Goal: Navigation & Orientation: Locate item on page

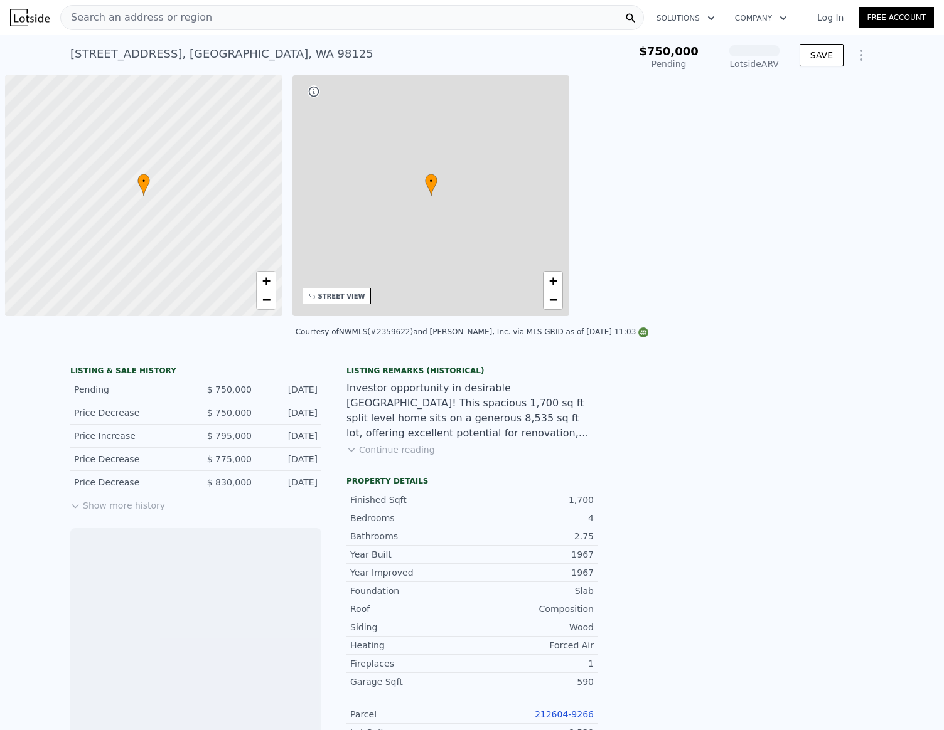
scroll to position [0, 5]
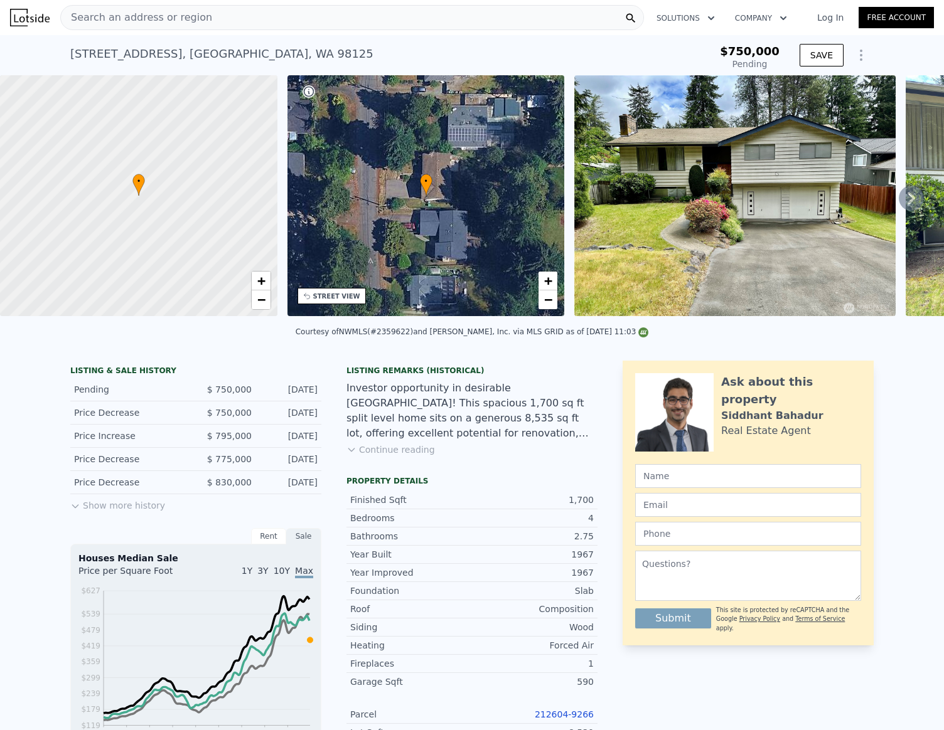
click at [908, 210] on icon at bounding box center [910, 198] width 25 height 25
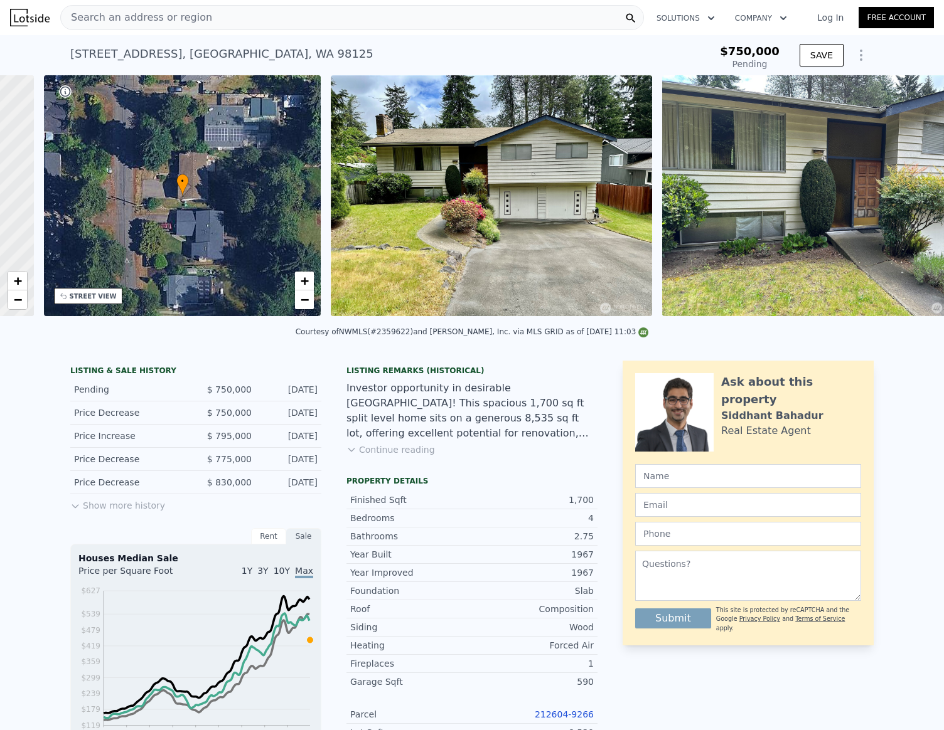
scroll to position [0, 292]
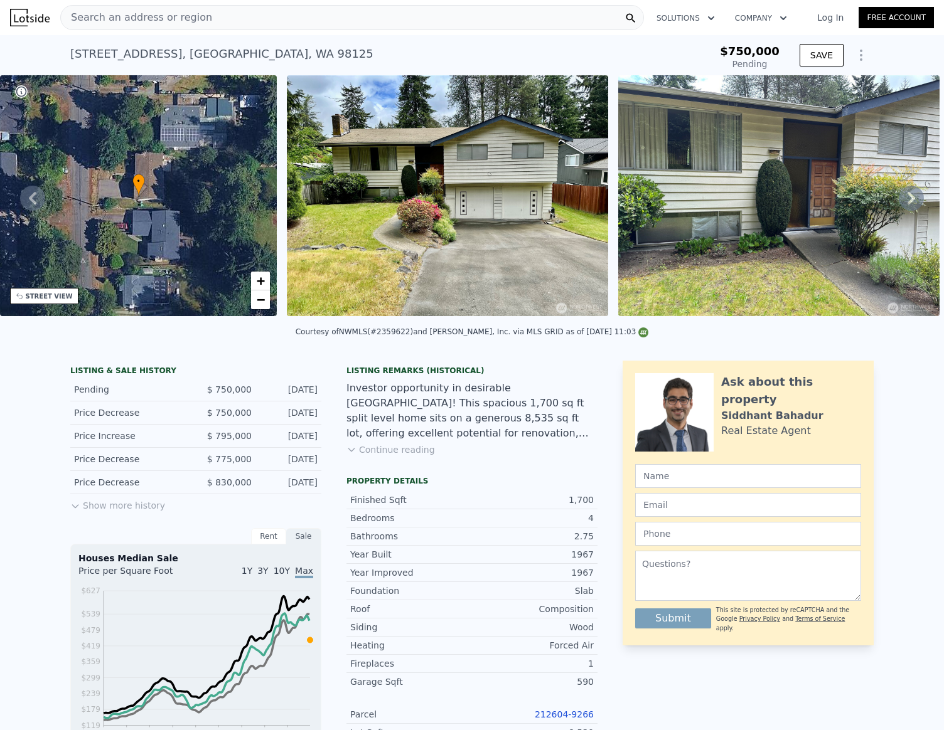
click at [906, 208] on icon at bounding box center [910, 198] width 25 height 25
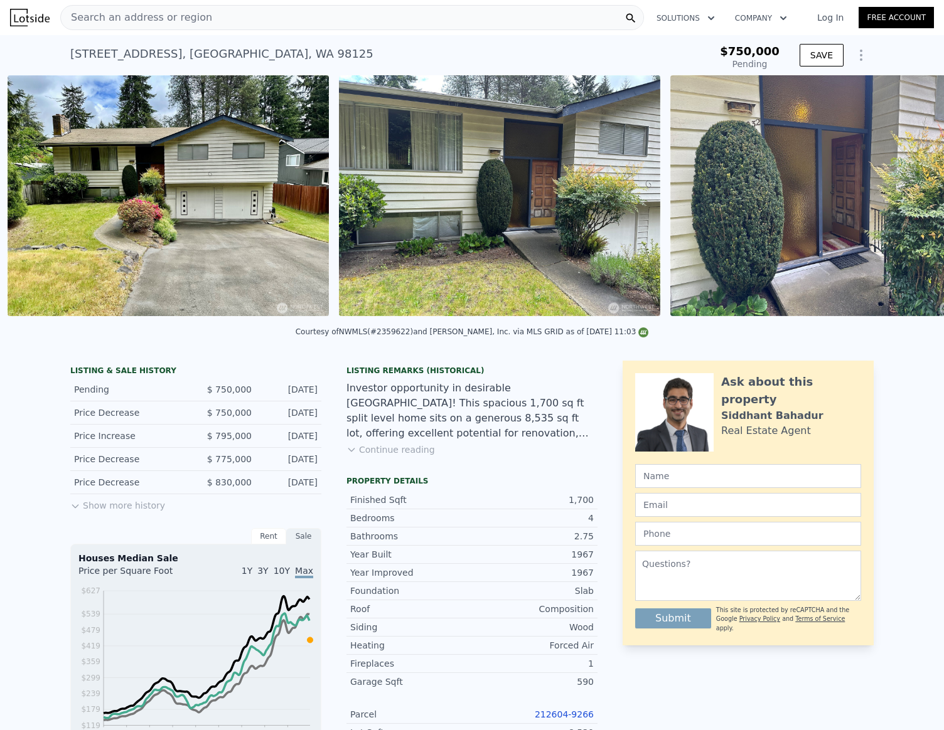
scroll to position [0, 574]
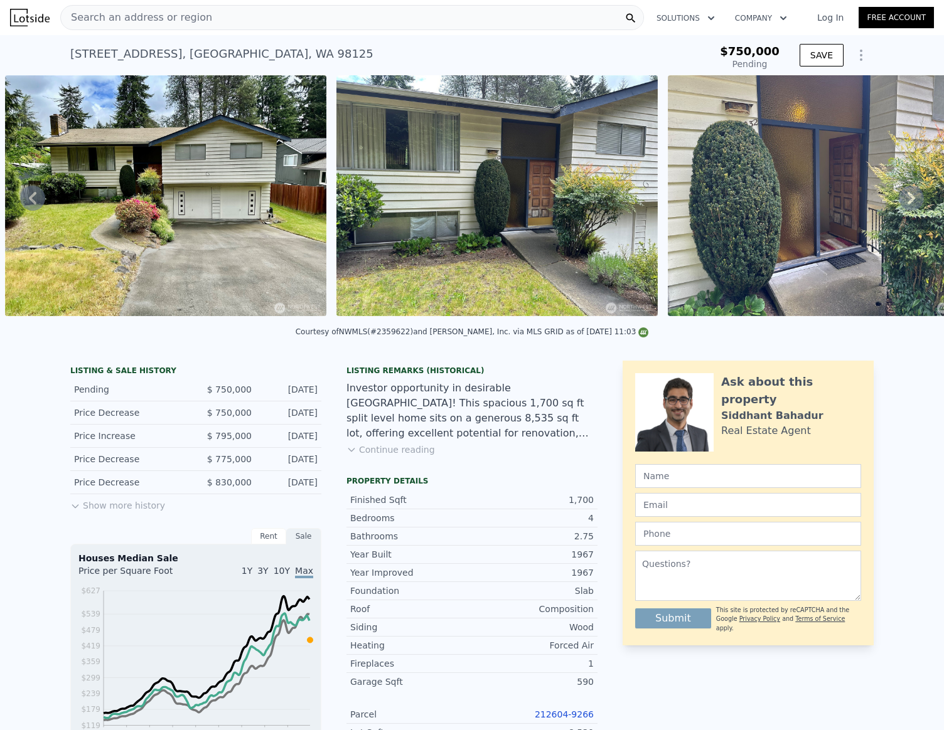
click at [906, 208] on icon at bounding box center [910, 198] width 25 height 25
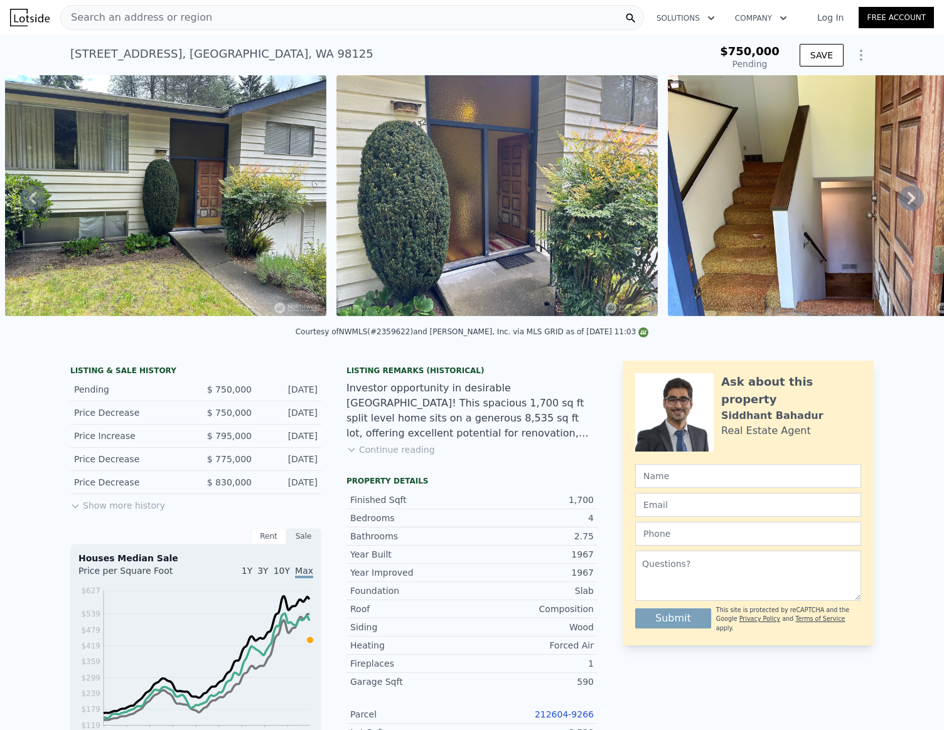
click at [906, 208] on icon at bounding box center [910, 198] width 25 height 25
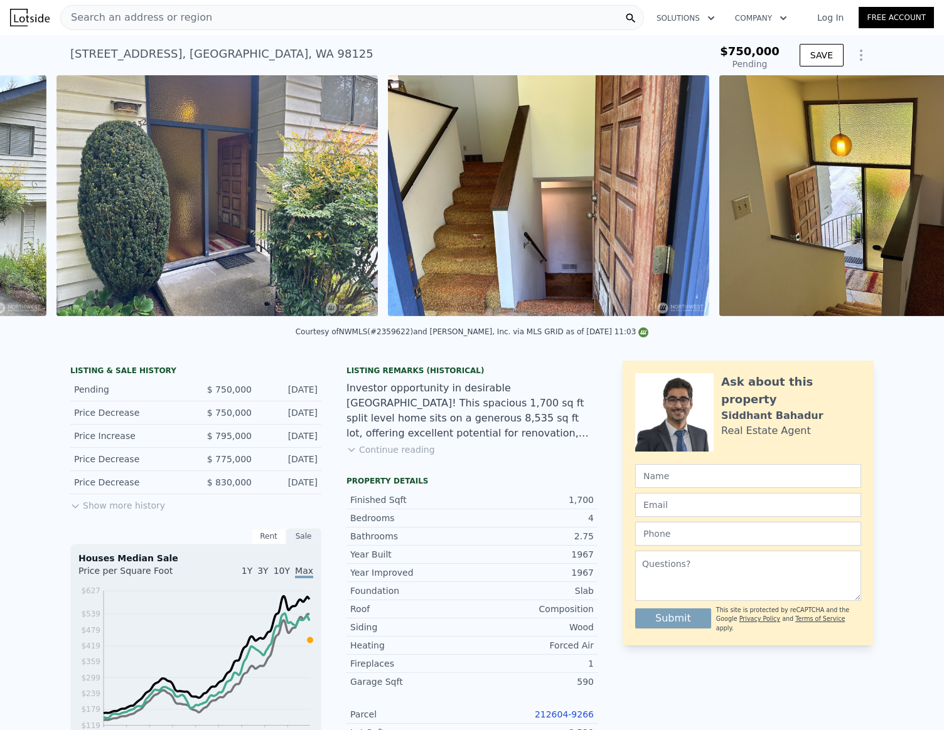
scroll to position [0, 1237]
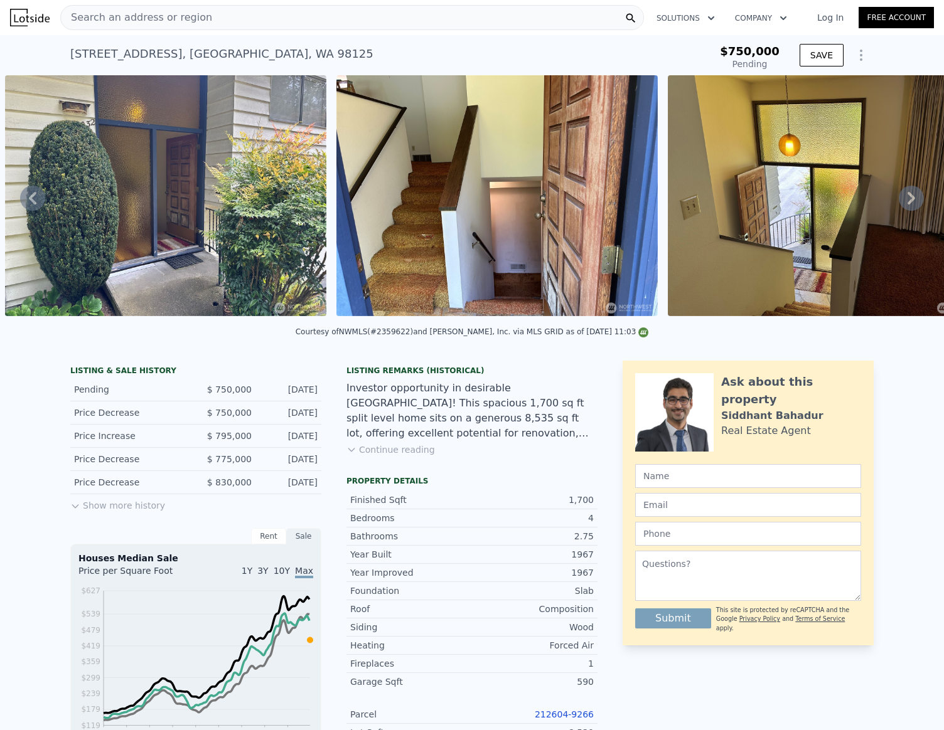
click at [906, 208] on icon at bounding box center [910, 198] width 25 height 25
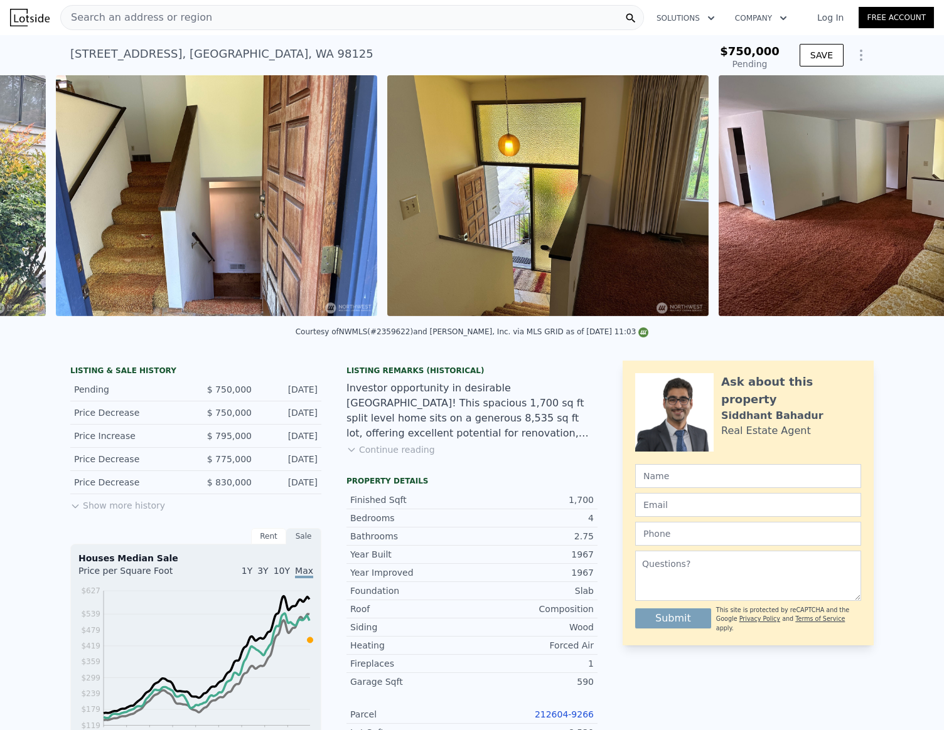
scroll to position [0, 1568]
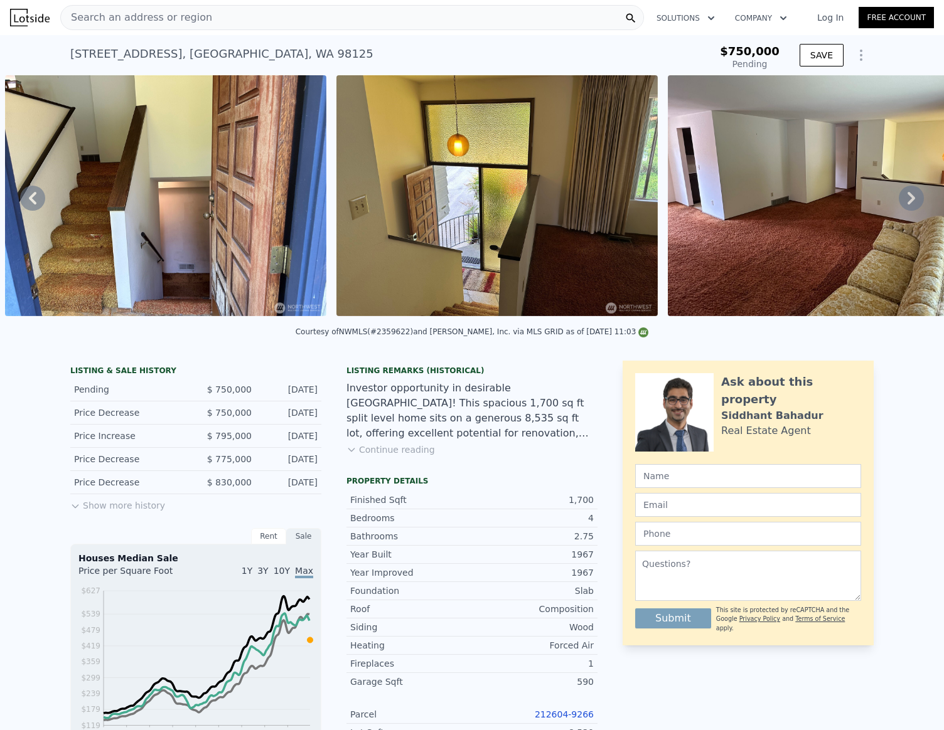
click at [906, 208] on icon at bounding box center [910, 198] width 25 height 25
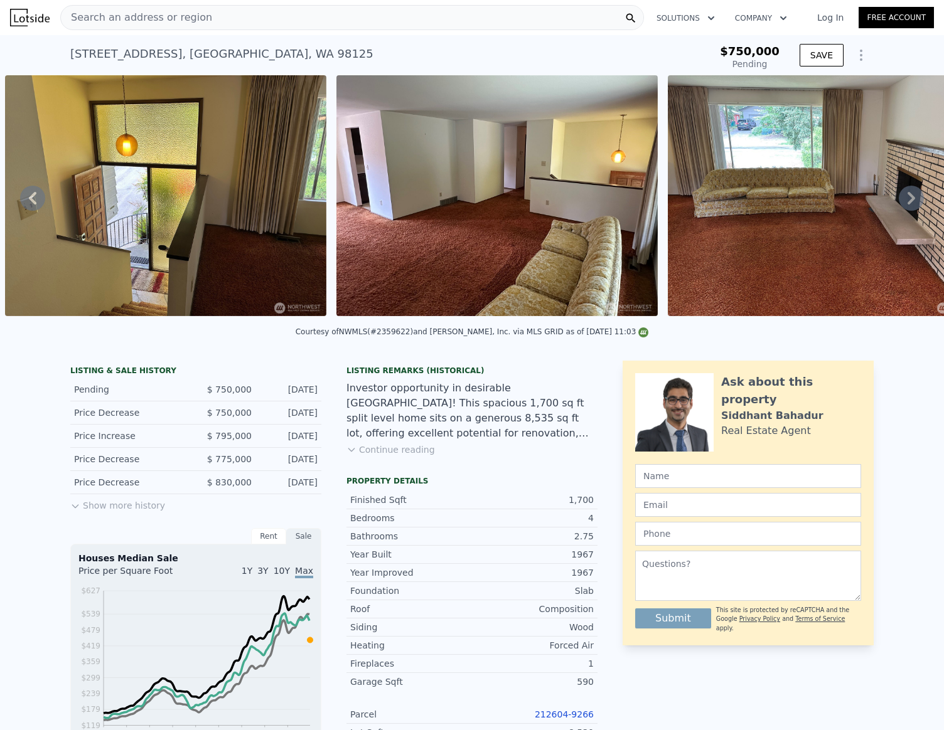
click at [906, 208] on icon at bounding box center [910, 198] width 25 height 25
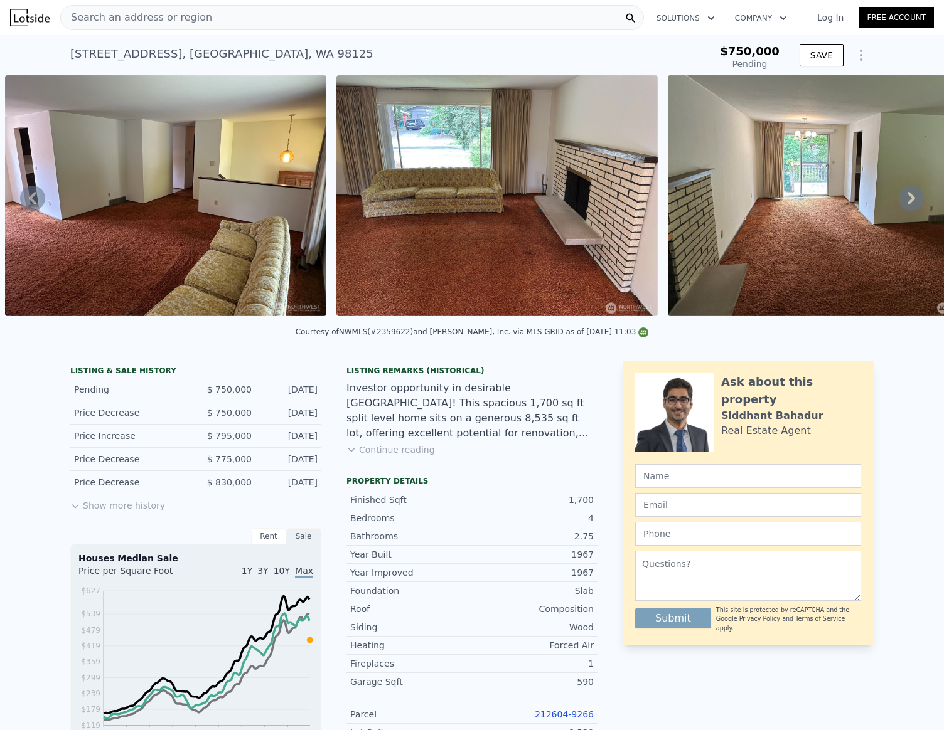
click at [906, 208] on icon at bounding box center [910, 198] width 25 height 25
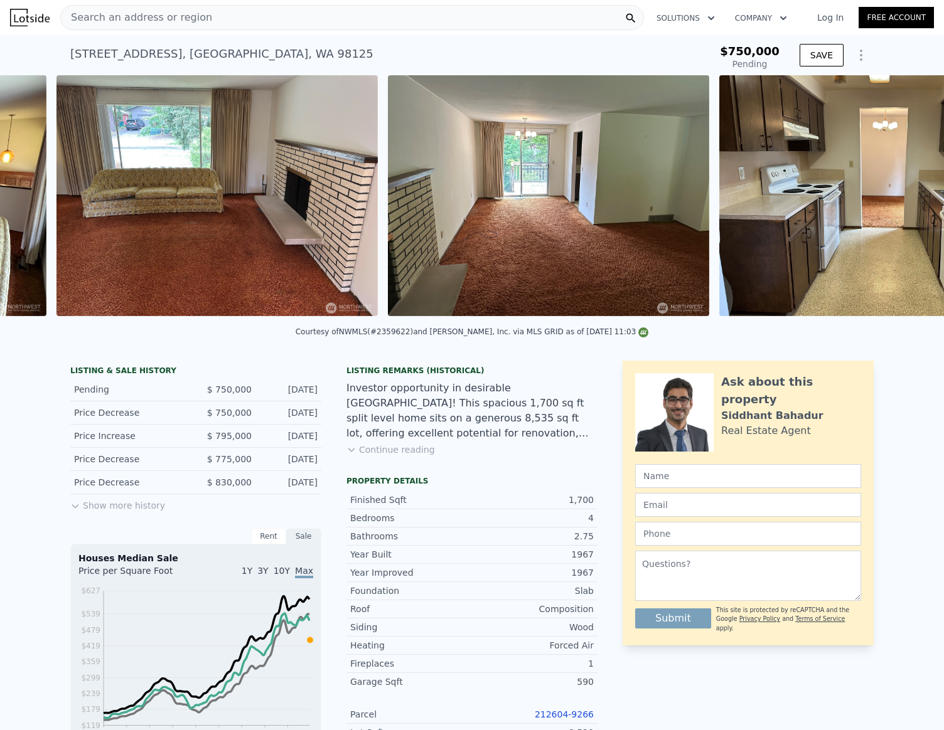
scroll to position [0, 2561]
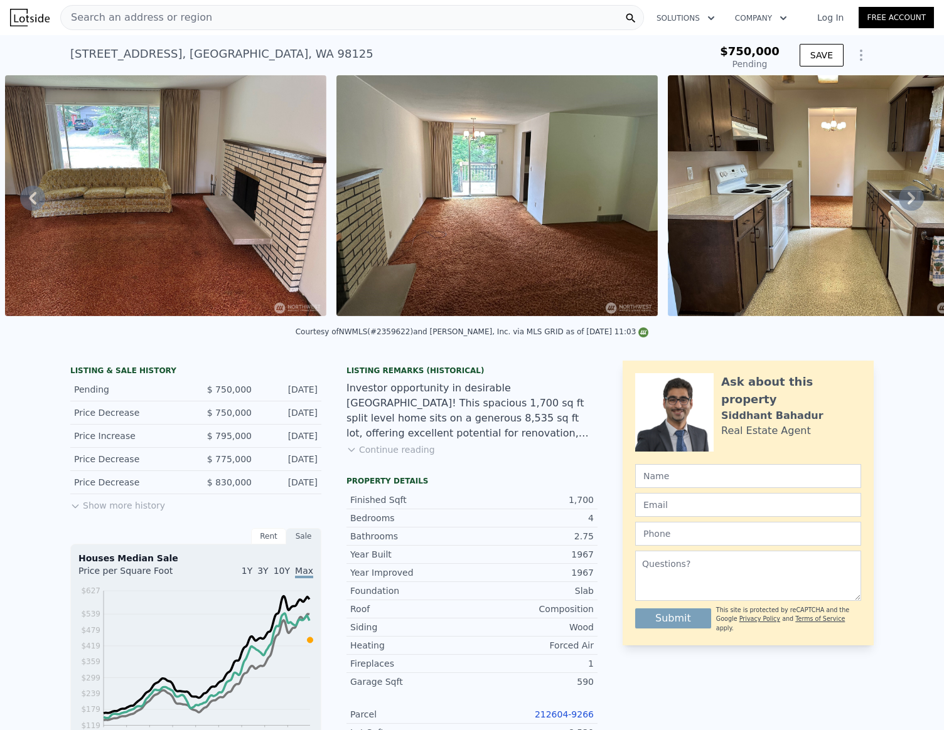
click at [906, 208] on icon at bounding box center [910, 198] width 25 height 25
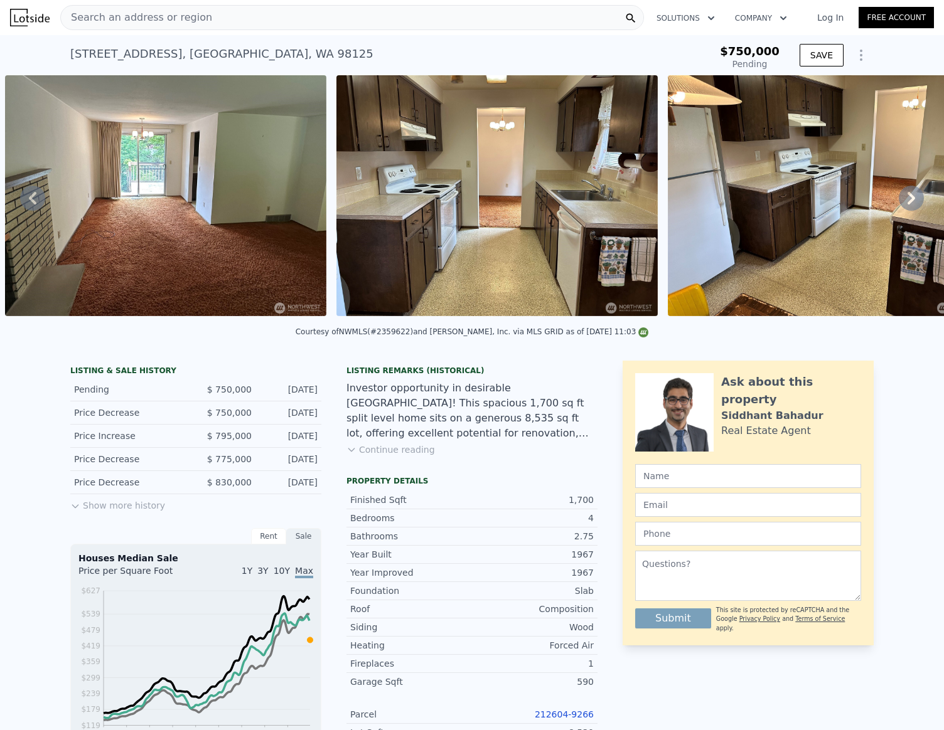
click at [906, 208] on icon at bounding box center [910, 198] width 25 height 25
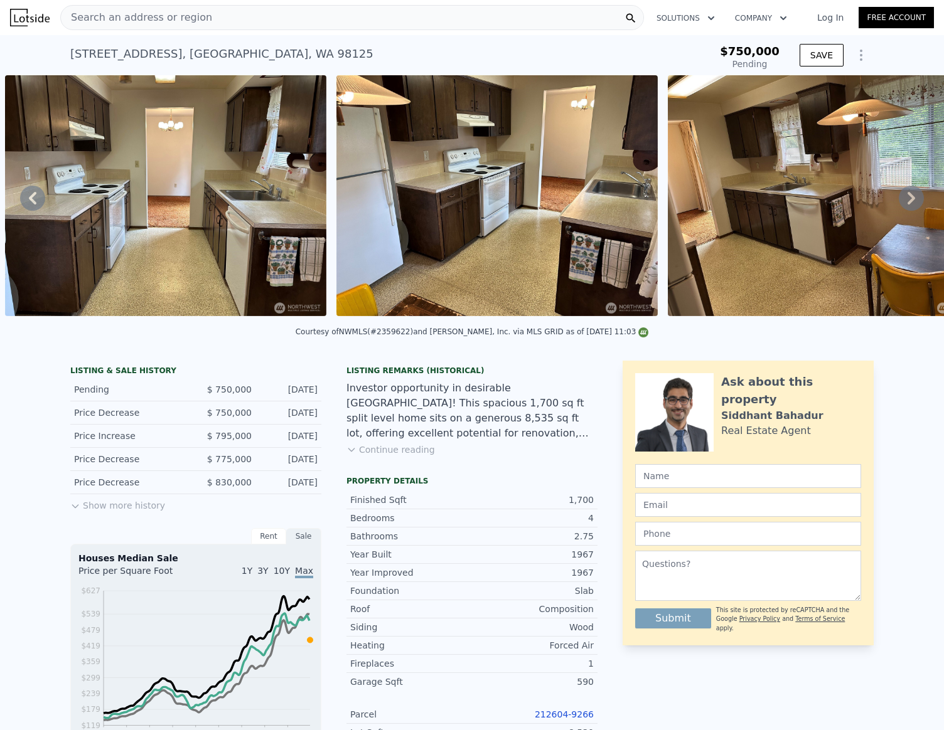
click at [906, 208] on icon at bounding box center [910, 198] width 25 height 25
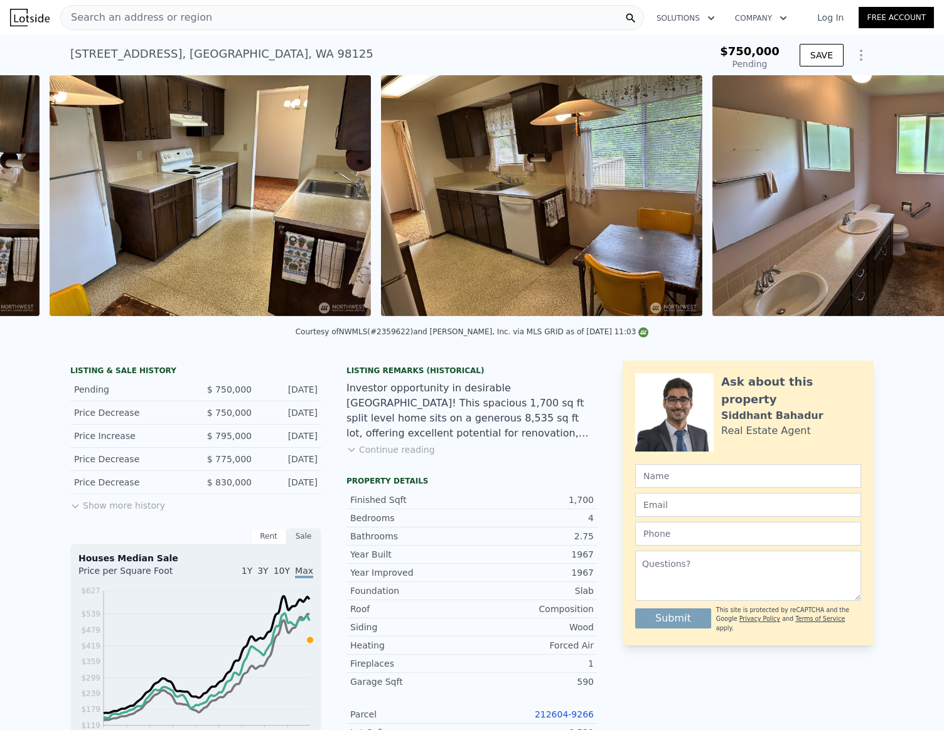
scroll to position [0, 3555]
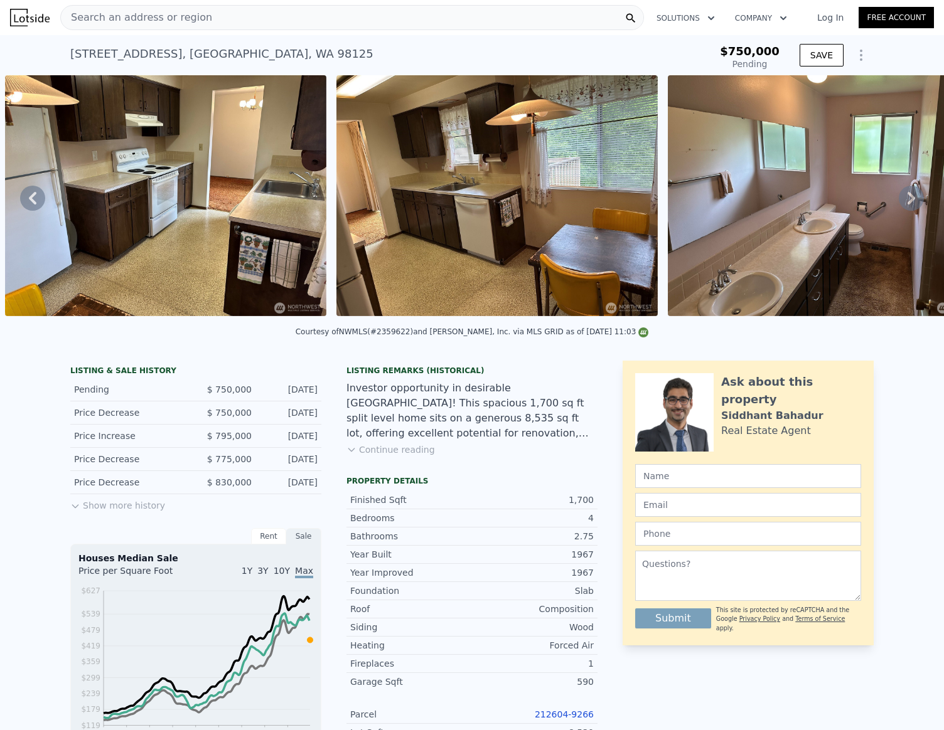
click at [906, 208] on icon at bounding box center [910, 198] width 25 height 25
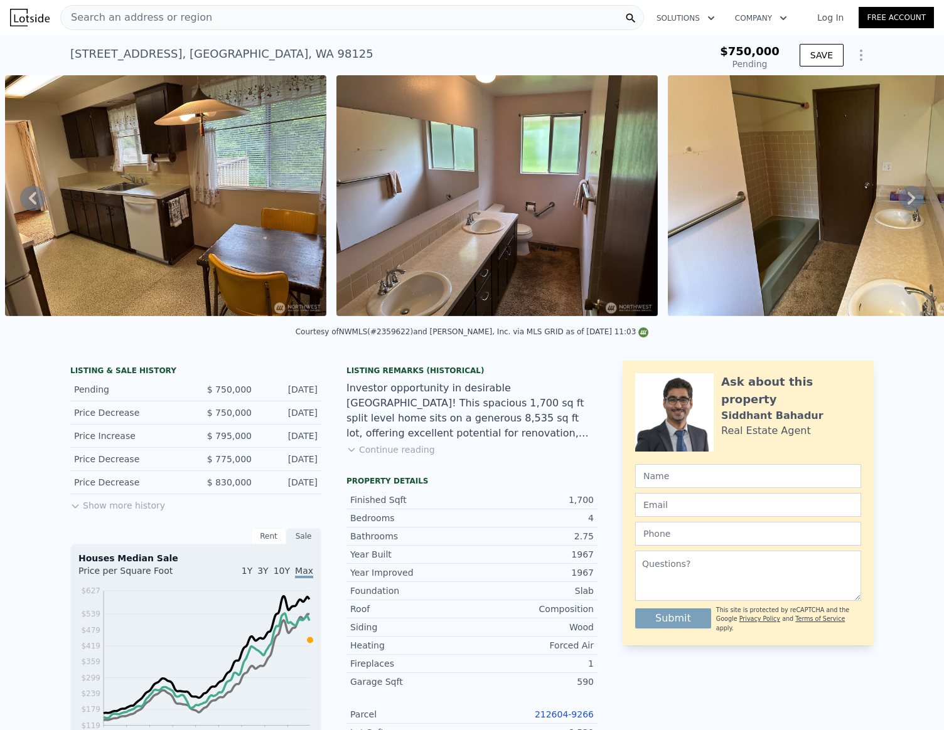
click at [906, 208] on icon at bounding box center [910, 198] width 25 height 25
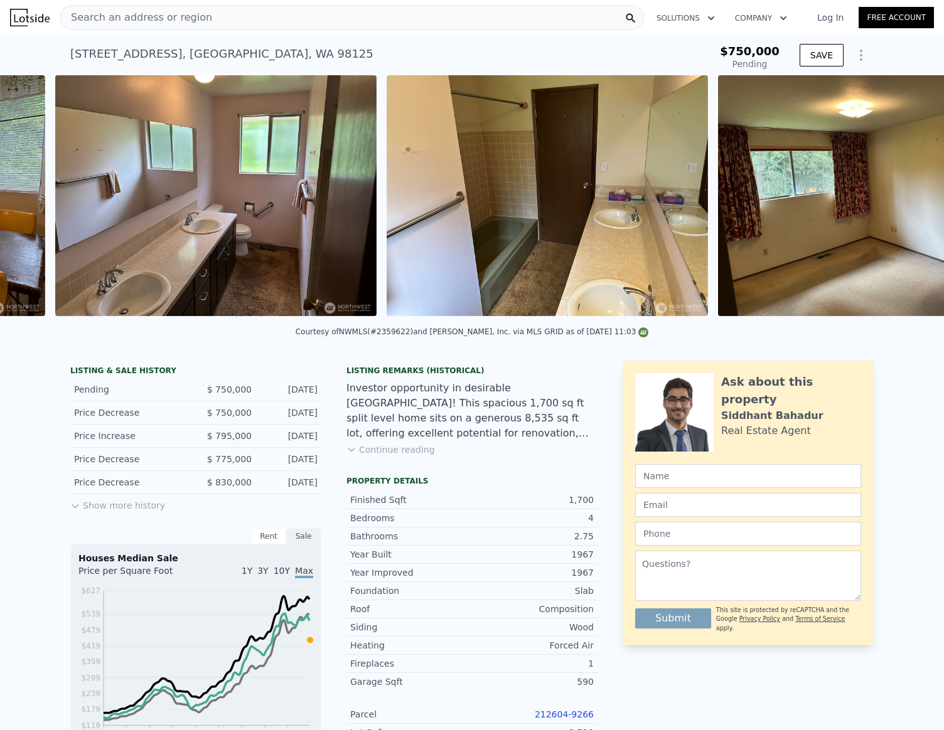
scroll to position [0, 4218]
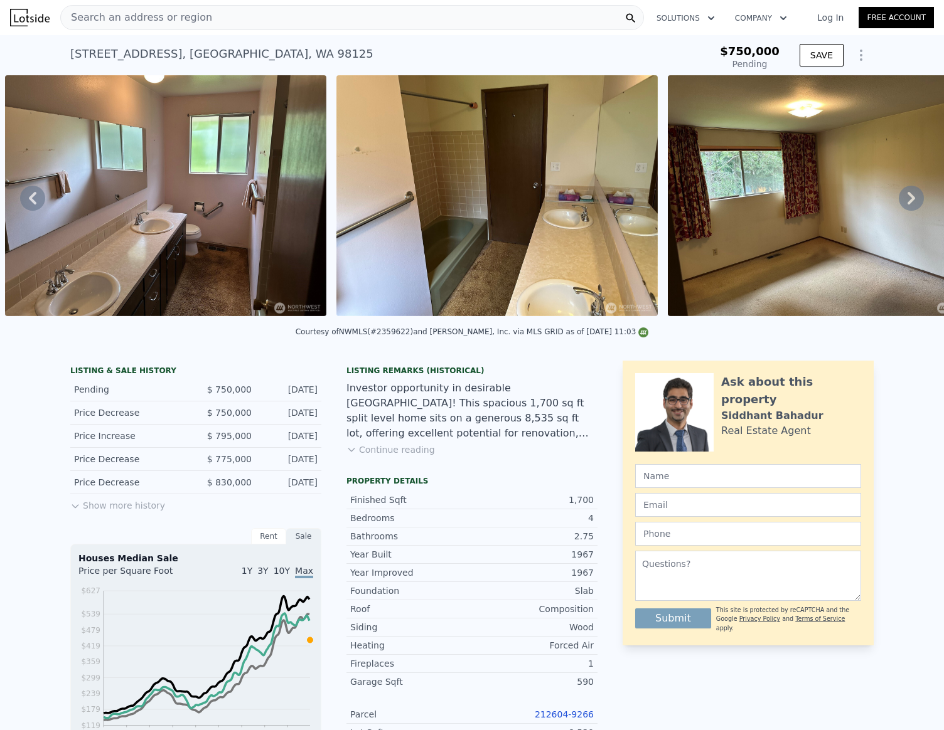
click at [34, 200] on icon at bounding box center [33, 198] width 8 height 13
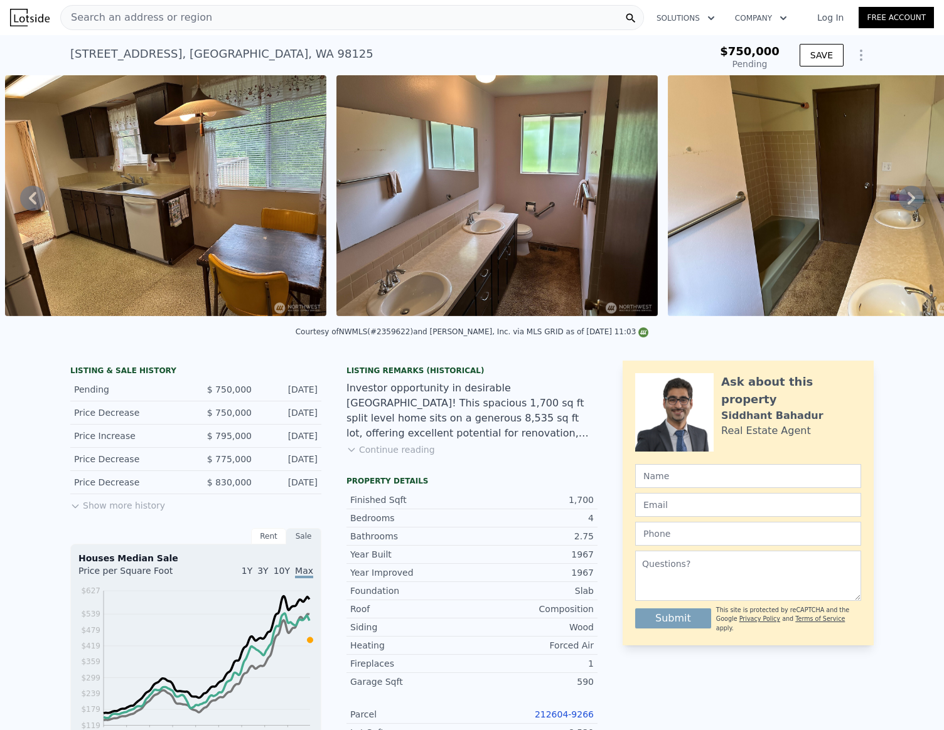
click at [909, 201] on icon at bounding box center [910, 198] width 25 height 25
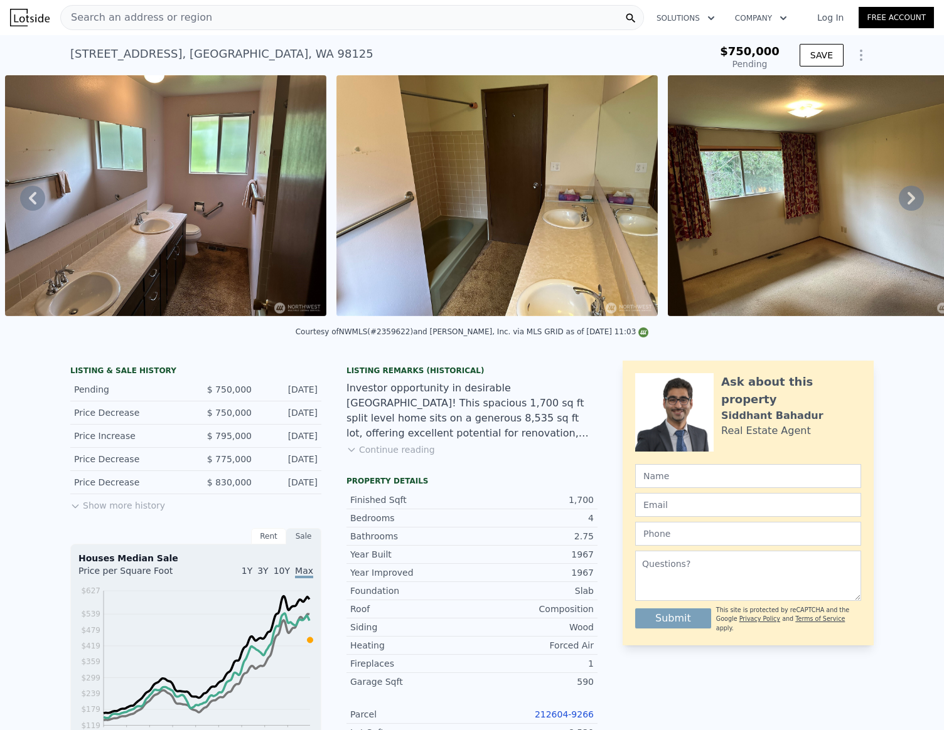
click at [909, 201] on icon at bounding box center [910, 198] width 25 height 25
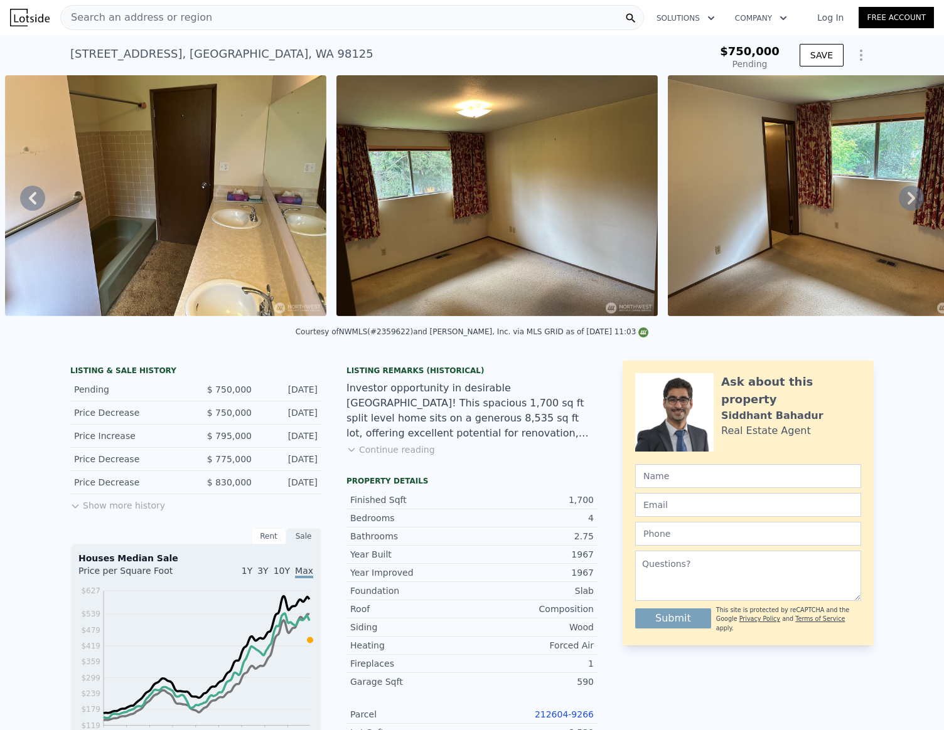
click at [909, 201] on icon at bounding box center [910, 198] width 25 height 25
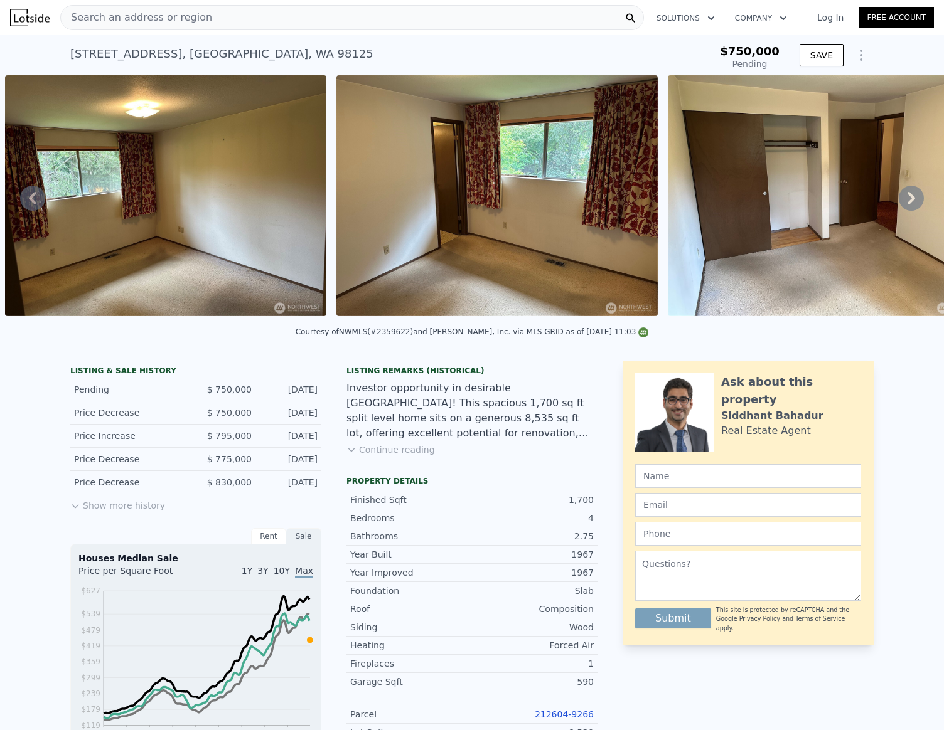
click at [909, 201] on icon at bounding box center [910, 198] width 25 height 25
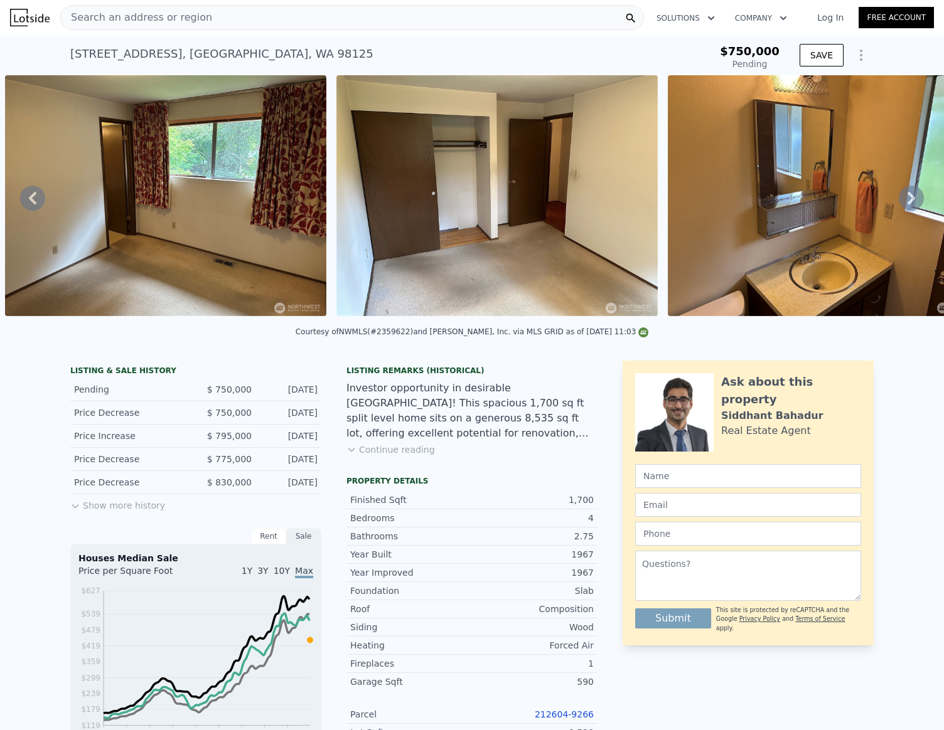
click at [909, 201] on icon at bounding box center [910, 198] width 25 height 25
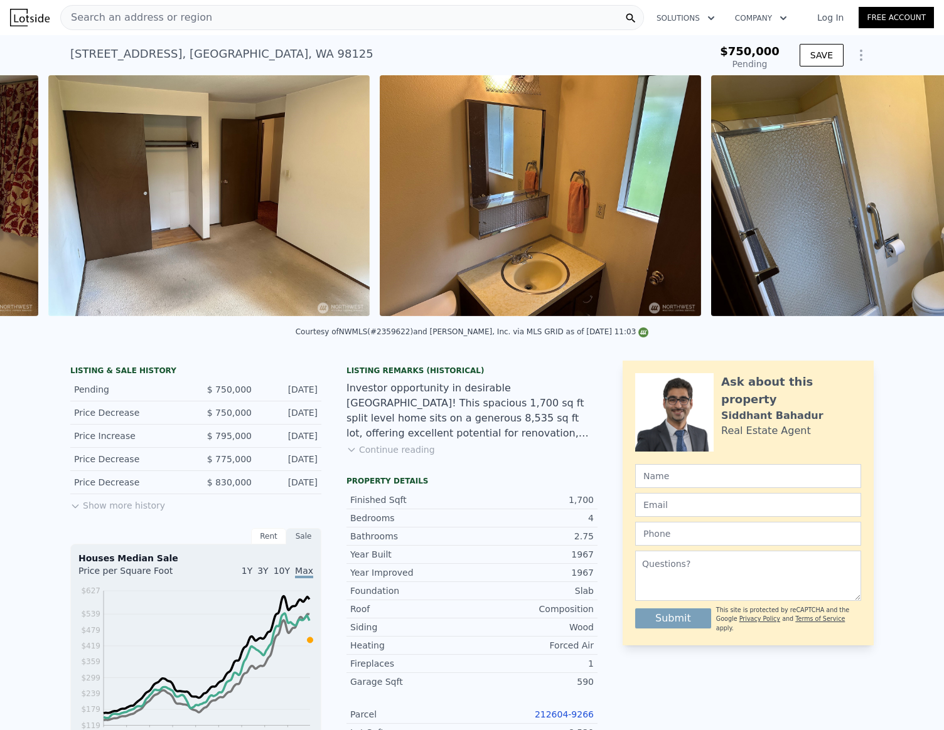
scroll to position [0, 5543]
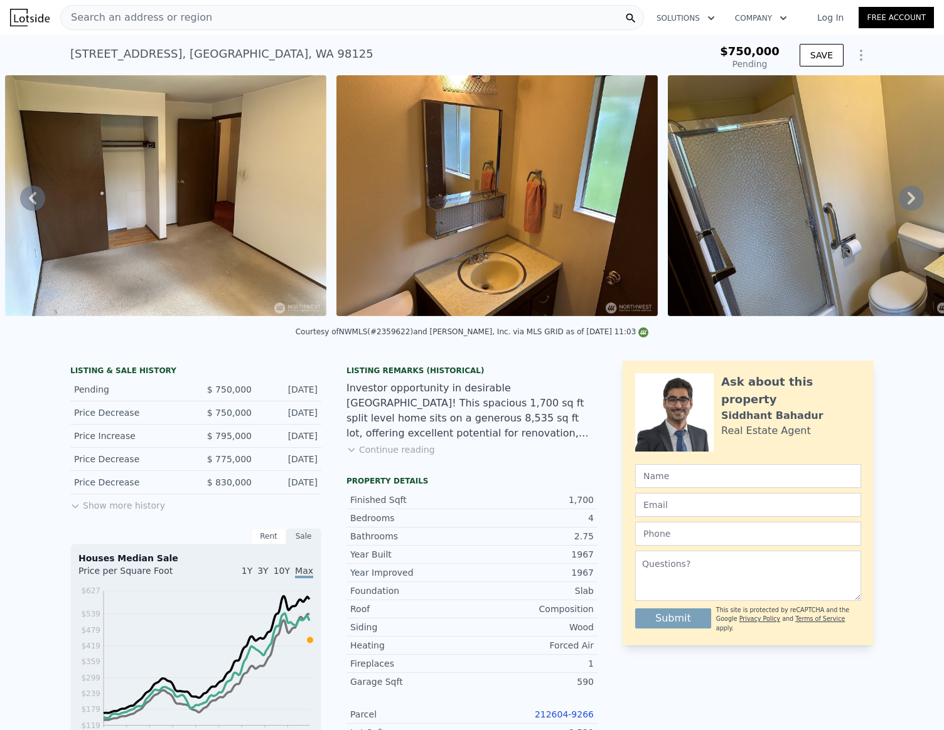
click at [908, 201] on icon at bounding box center [910, 198] width 25 height 25
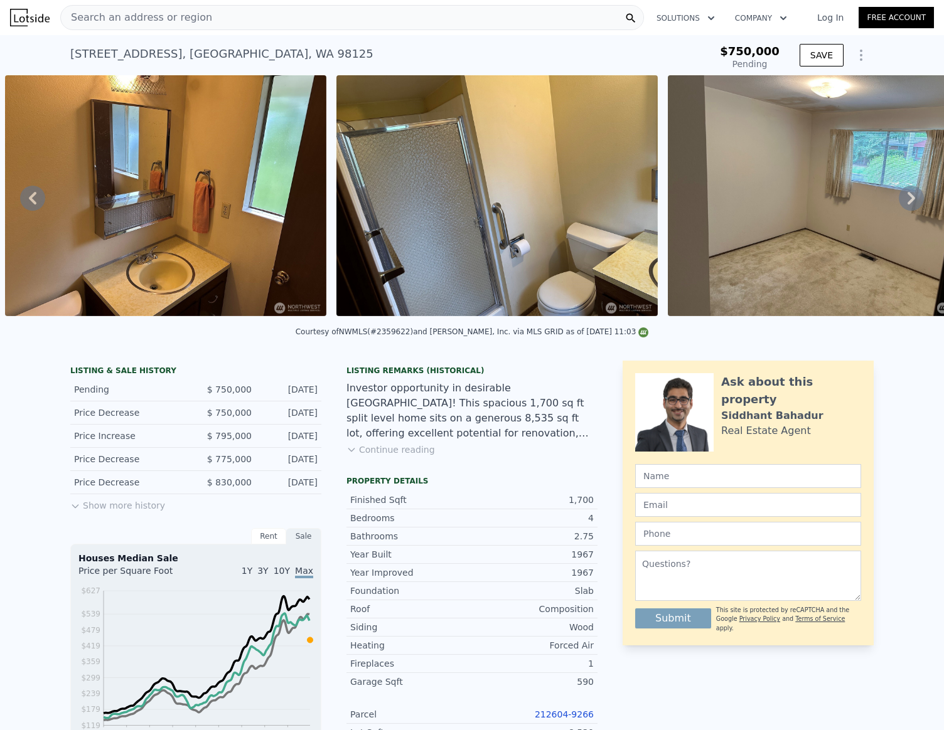
click at [908, 201] on icon at bounding box center [910, 198] width 25 height 25
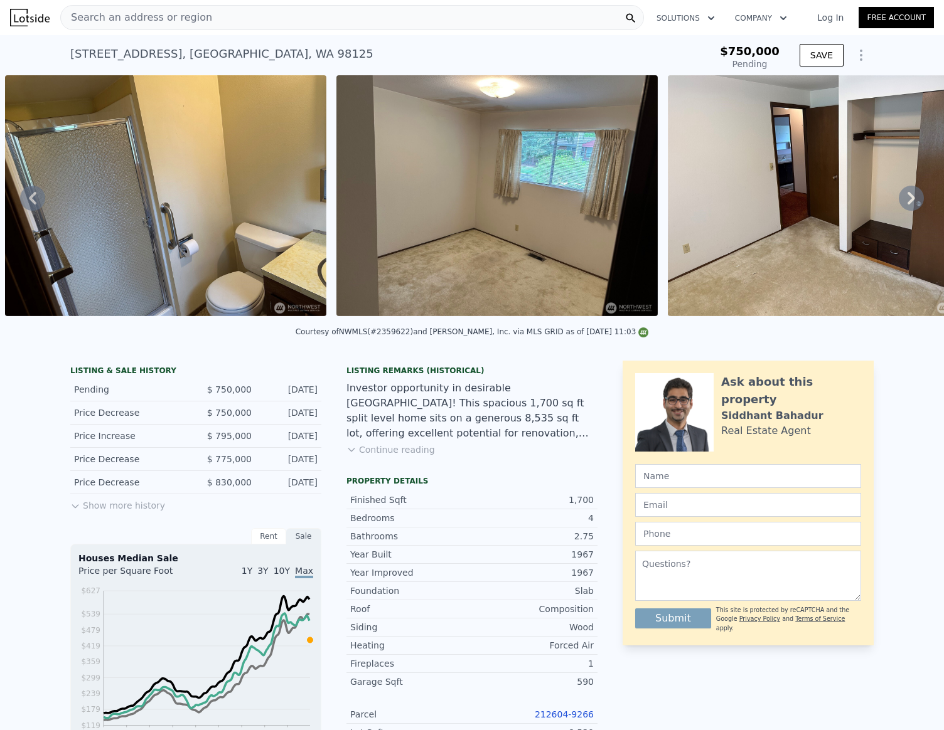
click at [907, 199] on icon at bounding box center [911, 198] width 8 height 13
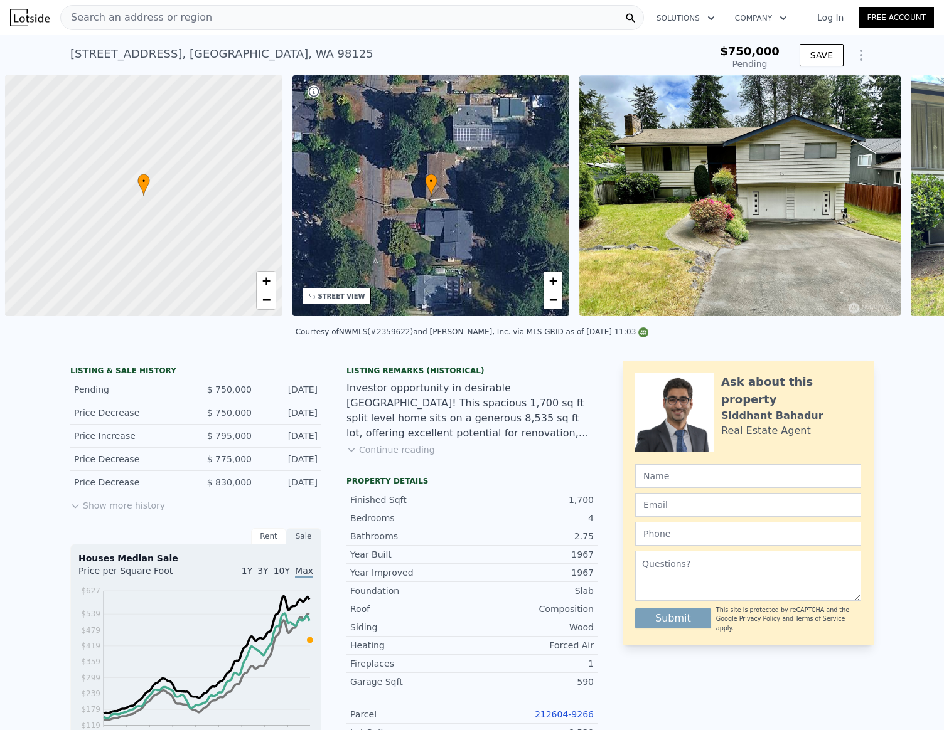
scroll to position [0, 5]
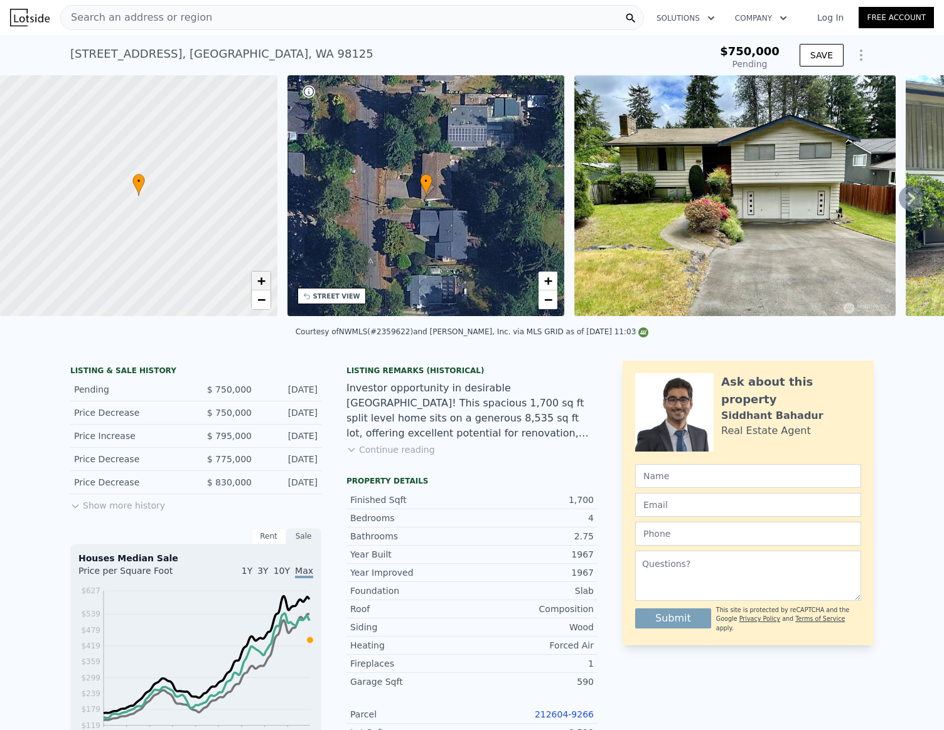
click at [263, 285] on span "+" at bounding box center [261, 281] width 8 height 16
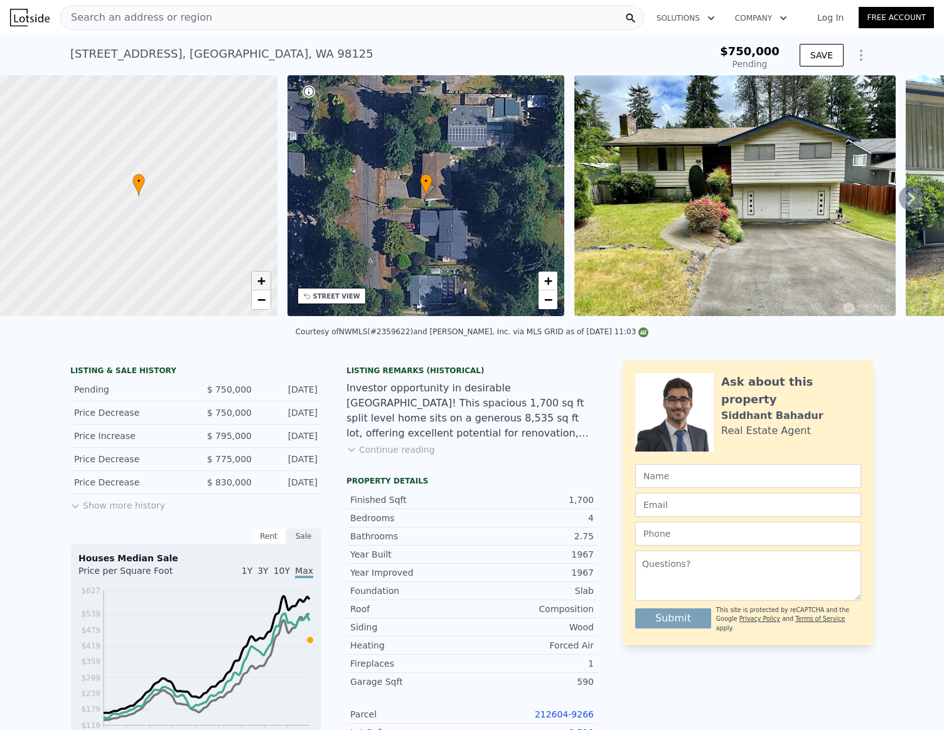
click at [263, 285] on span "+" at bounding box center [261, 281] width 8 height 16
click at [907, 201] on icon at bounding box center [910, 198] width 25 height 25
